Goal: Transaction & Acquisition: Purchase product/service

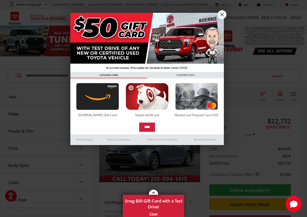
click at [223, 15] on link "X" at bounding box center [222, 14] width 9 height 9
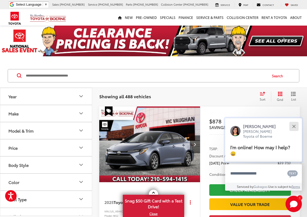
click at [294, 127] on div "Close" at bounding box center [293, 126] width 3 height 3
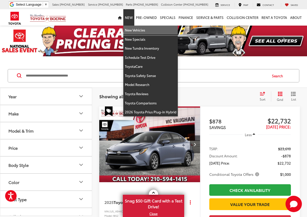
click at [130, 33] on link "New Vehicles" at bounding box center [150, 30] width 55 height 9
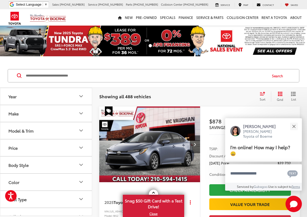
click at [82, 97] on icon "Year" at bounding box center [81, 96] width 6 height 6
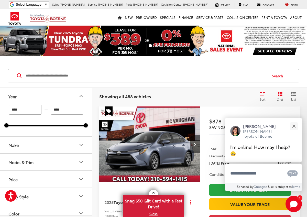
click at [81, 97] on icon "Year" at bounding box center [81, 96] width 6 height 6
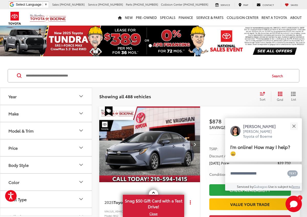
click at [82, 114] on icon "Make" at bounding box center [81, 113] width 6 height 6
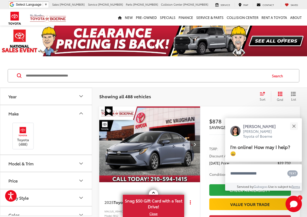
click at [82, 114] on icon "Make" at bounding box center [81, 113] width 6 height 6
click at [82, 113] on icon "Make" at bounding box center [81, 113] width 6 height 6
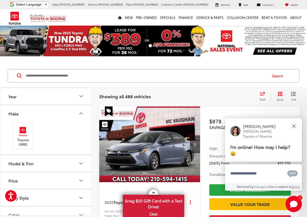
click at [82, 163] on icon "Model & Trim" at bounding box center [81, 164] width 3 height 2
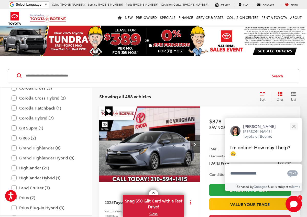
scroll to position [143, 0]
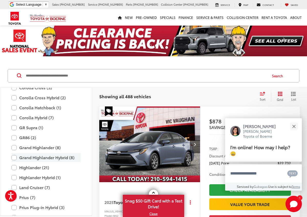
click at [14, 157] on label "Grand Highlander Hybrid (8)" at bounding box center [46, 157] width 69 height 9
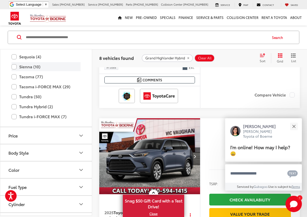
scroll to position [294, 0]
click at [295, 128] on div "Close" at bounding box center [293, 126] width 3 height 3
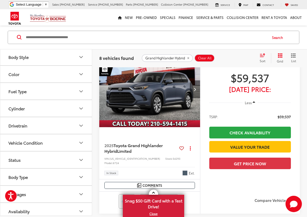
scroll to position [228, 0]
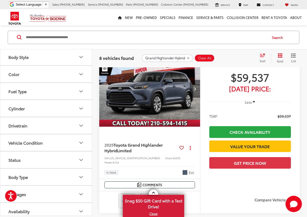
click at [196, 98] on button "Next image" at bounding box center [195, 89] width 10 height 18
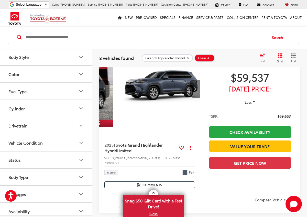
scroll to position [0, 102]
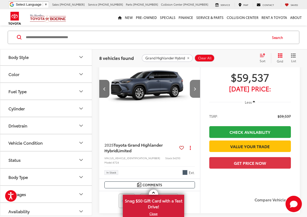
click at [196, 98] on button "Next image" at bounding box center [195, 89] width 10 height 18
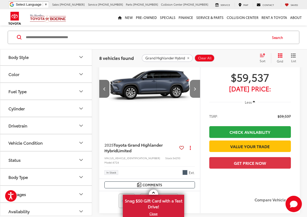
scroll to position [0, 203]
click at [196, 98] on button "Next image" at bounding box center [195, 89] width 10 height 18
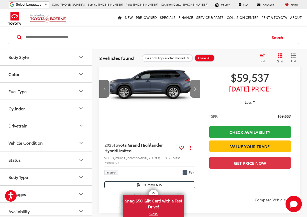
scroll to position [0, 305]
click at [196, 98] on button "Next image" at bounding box center [195, 89] width 10 height 18
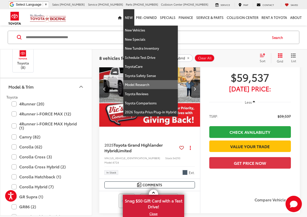
scroll to position [237, 0]
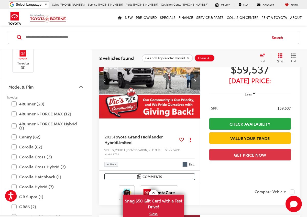
click at [182, 140] on icon at bounding box center [181, 140] width 5 height 0
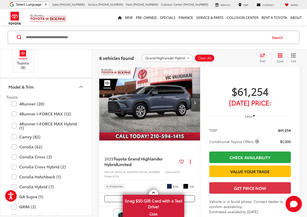
scroll to position [1122, 0]
